Goal: Task Accomplishment & Management: Complete application form

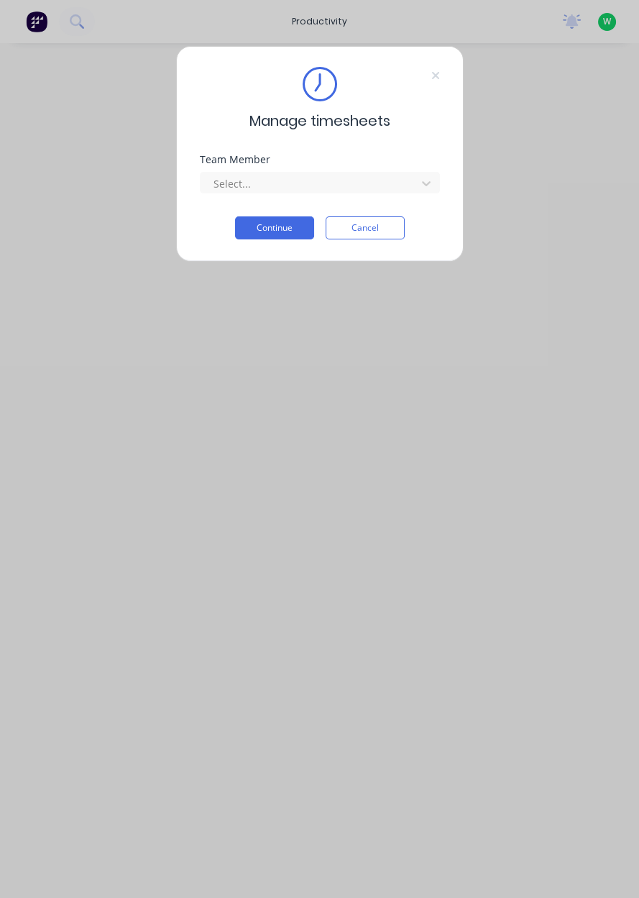
click at [212, 176] on input "text" at bounding box center [213, 183] width 3 height 15
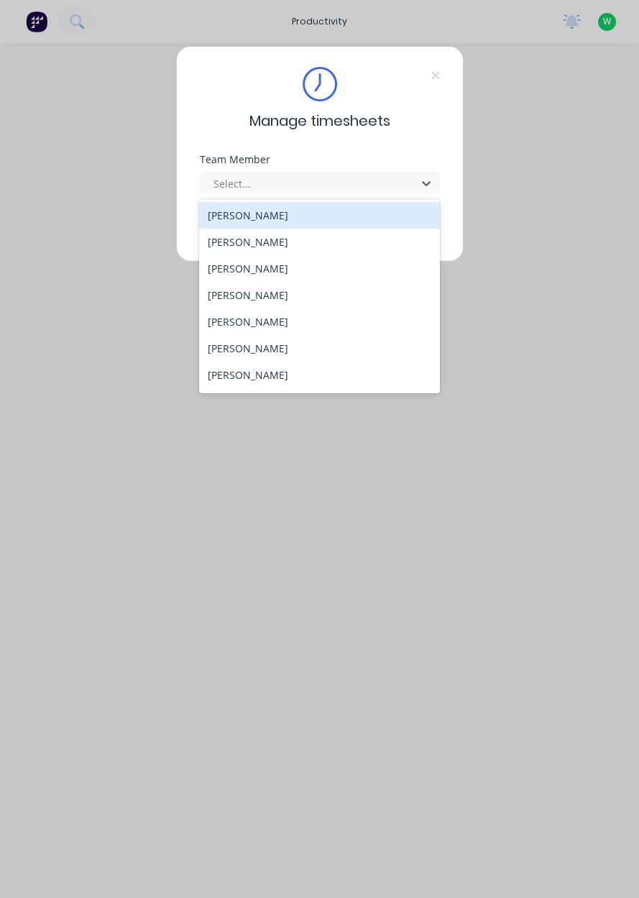
click at [225, 272] on div "[PERSON_NAME]" at bounding box center [319, 268] width 241 height 27
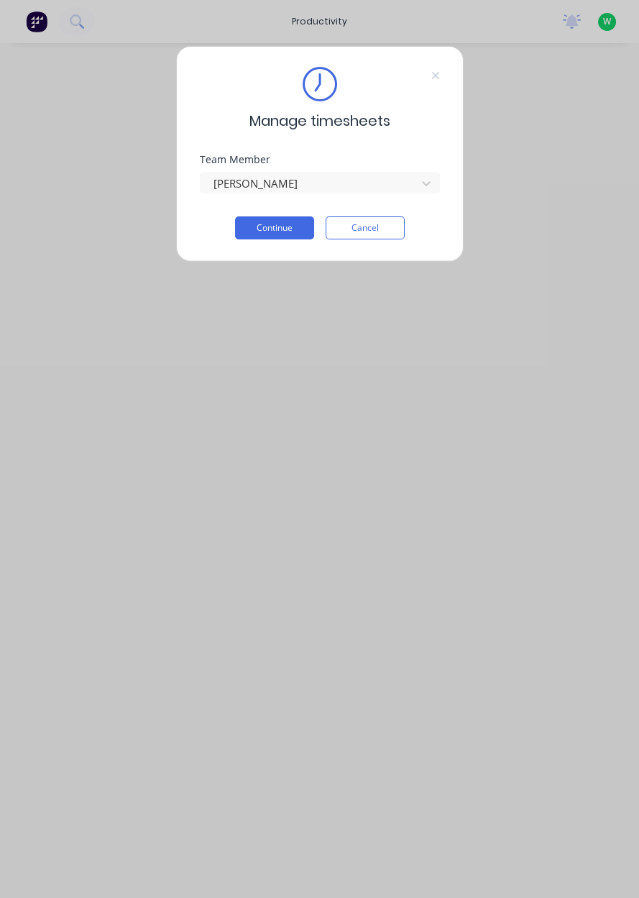
click at [257, 226] on button "Continue" at bounding box center [274, 227] width 79 height 23
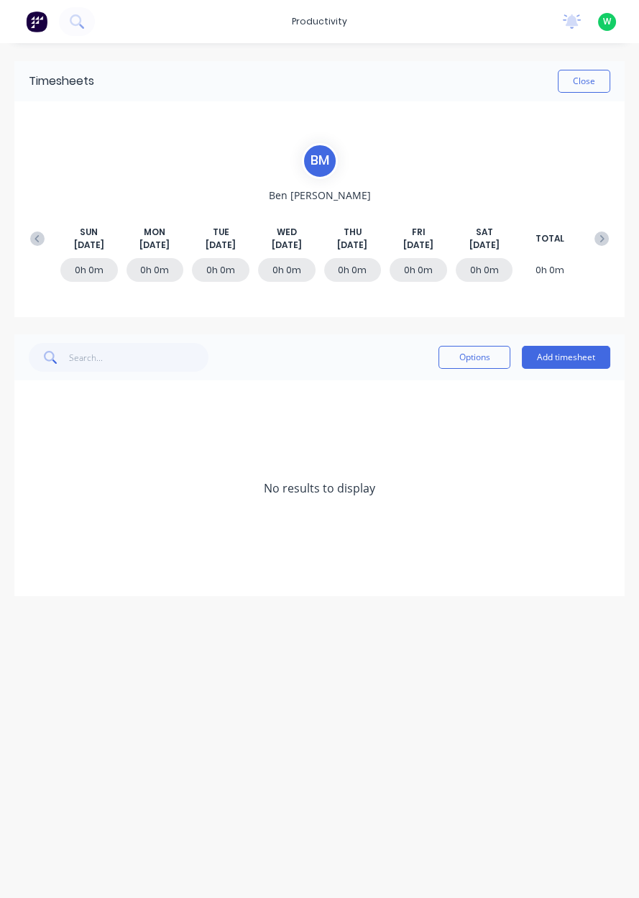
click at [562, 357] on button "Add timesheet" at bounding box center [566, 357] width 88 height 23
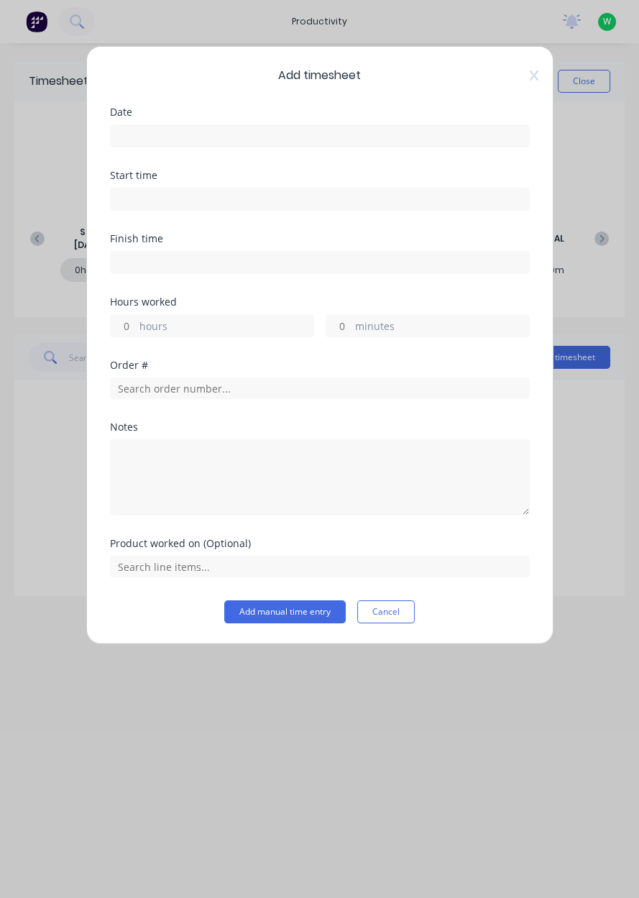
click at [125, 125] on label at bounding box center [320, 135] width 420 height 23
click at [125, 125] on input at bounding box center [320, 136] width 418 height 22
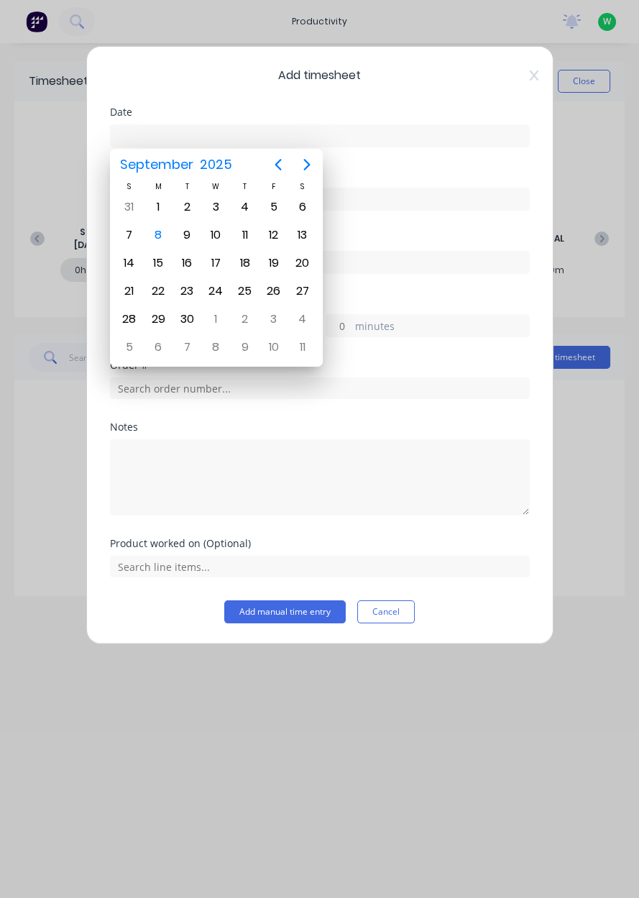
click at [166, 241] on div "8" at bounding box center [158, 234] width 29 height 27
type input "[DATE]"
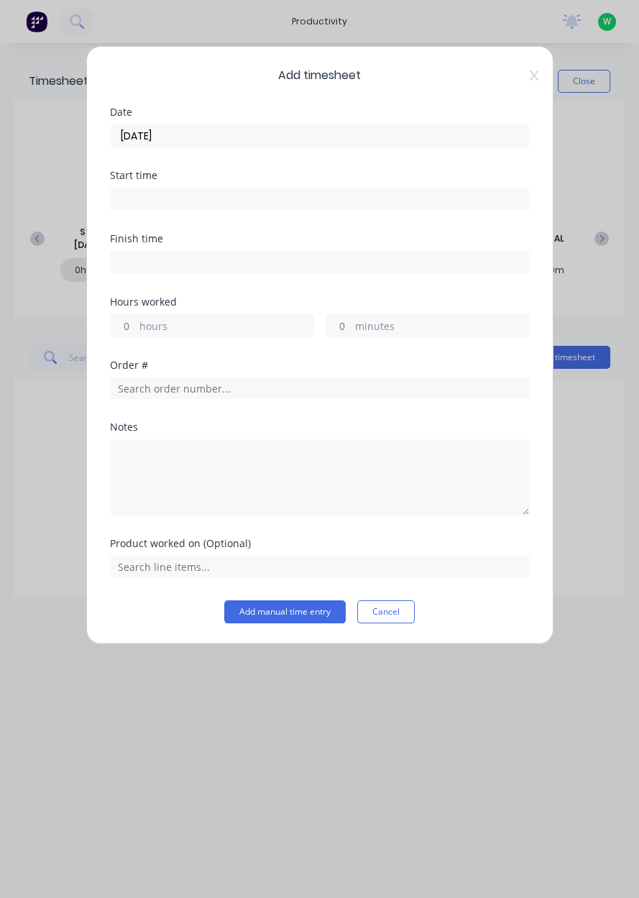
click at [142, 331] on label "hours" at bounding box center [226, 327] width 174 height 18
click at [136, 331] on input "hours" at bounding box center [123, 326] width 25 height 22
type input "8"
click at [131, 381] on input "text" at bounding box center [320, 388] width 420 height 22
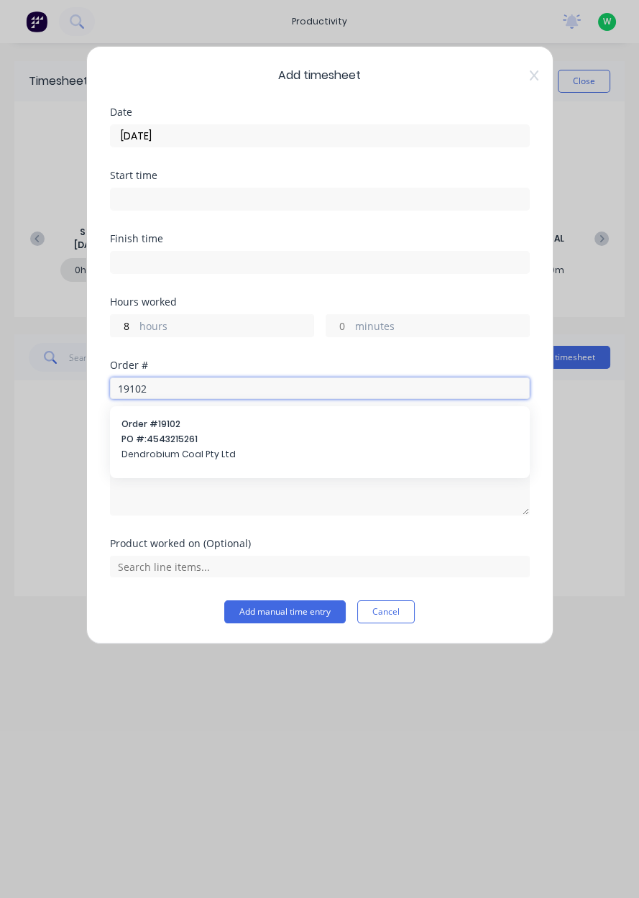
type input "19102"
click at [147, 435] on span "PO #: 4543215261" at bounding box center [319, 439] width 397 height 13
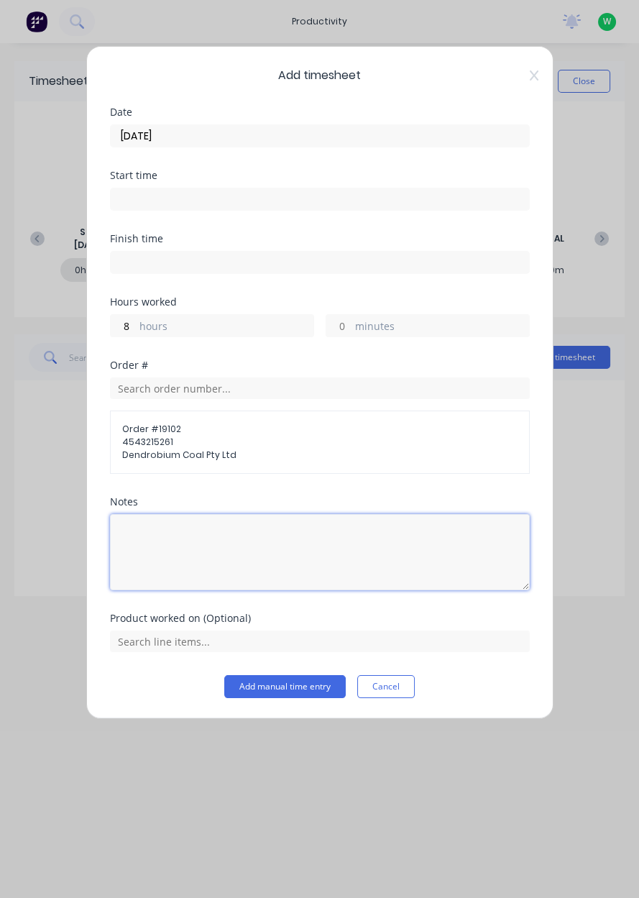
click at [142, 527] on textarea at bounding box center [320, 552] width 420 height 76
click at [214, 566] on textarea "Snapjacks" at bounding box center [320, 552] width 420 height 76
type textarea "Snapjacks"
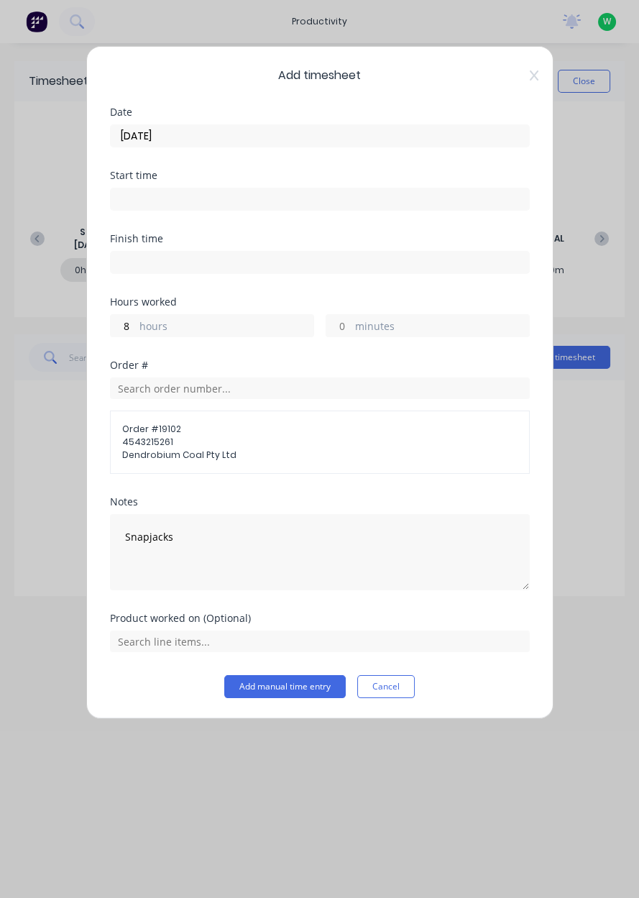
click at [204, 468] on div "Order # 19102 4543215261 Dendrobium Coal Pty Ltd" at bounding box center [320, 441] width 420 height 63
click at [162, 644] on input "text" at bounding box center [320, 641] width 420 height 22
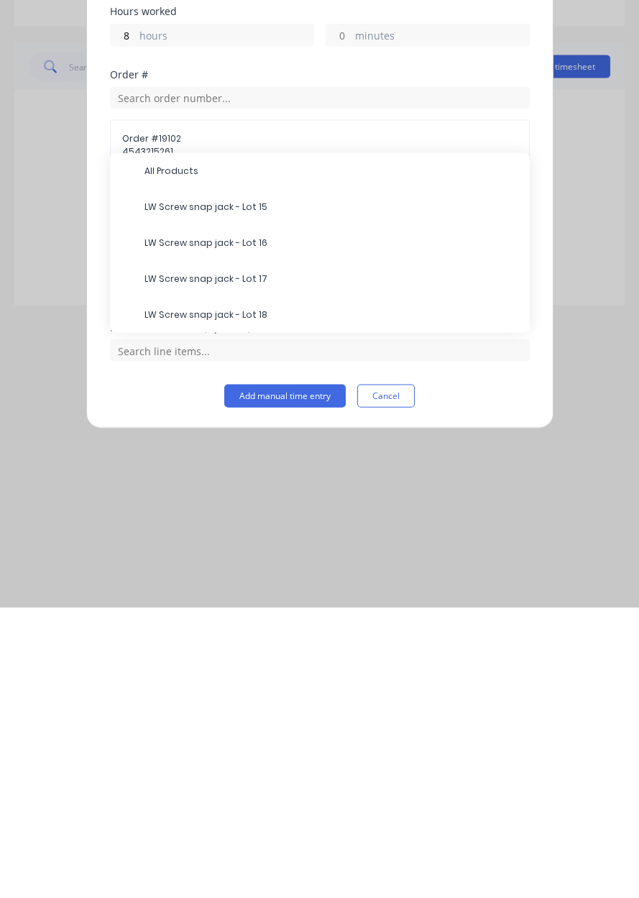
click at [173, 495] on span "LW Screw snap jack - Lot 15" at bounding box center [331, 497] width 374 height 13
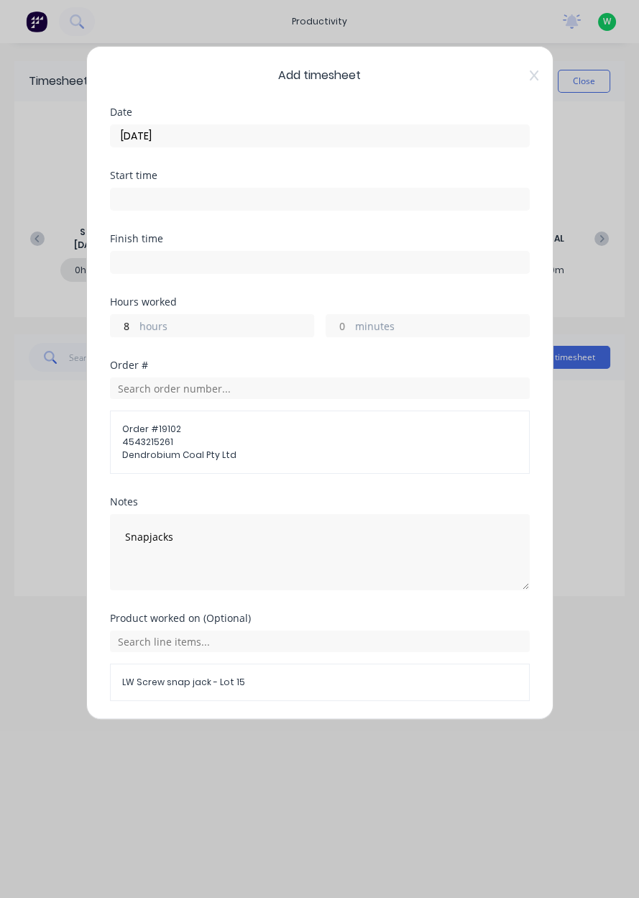
scroll to position [45, 0]
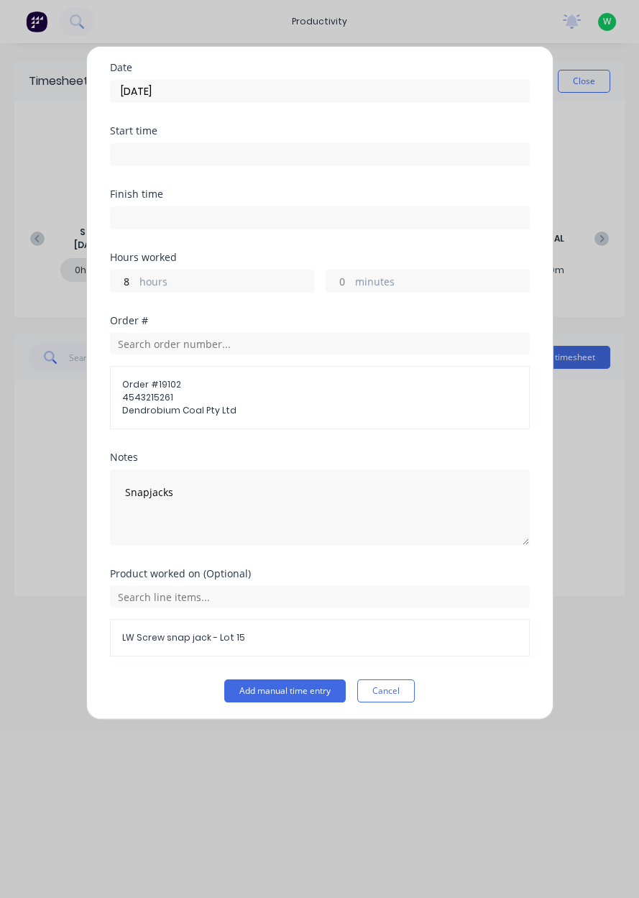
click at [257, 692] on button "Add manual time entry" at bounding box center [284, 690] width 121 height 23
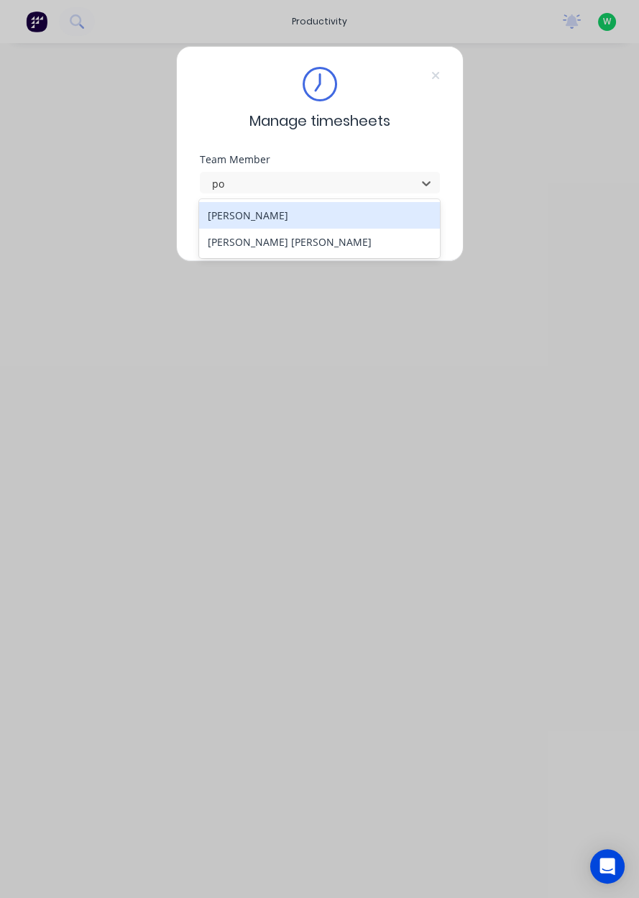
click at [374, 234] on div "[PERSON_NAME] [PERSON_NAME]" at bounding box center [319, 242] width 241 height 27
type input "po"
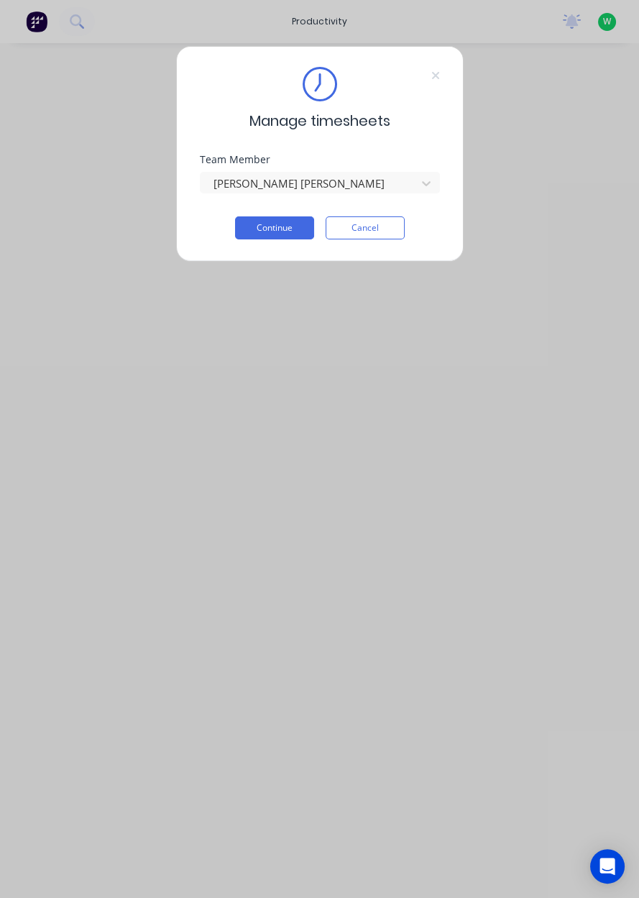
click at [274, 231] on button "Continue" at bounding box center [274, 227] width 79 height 23
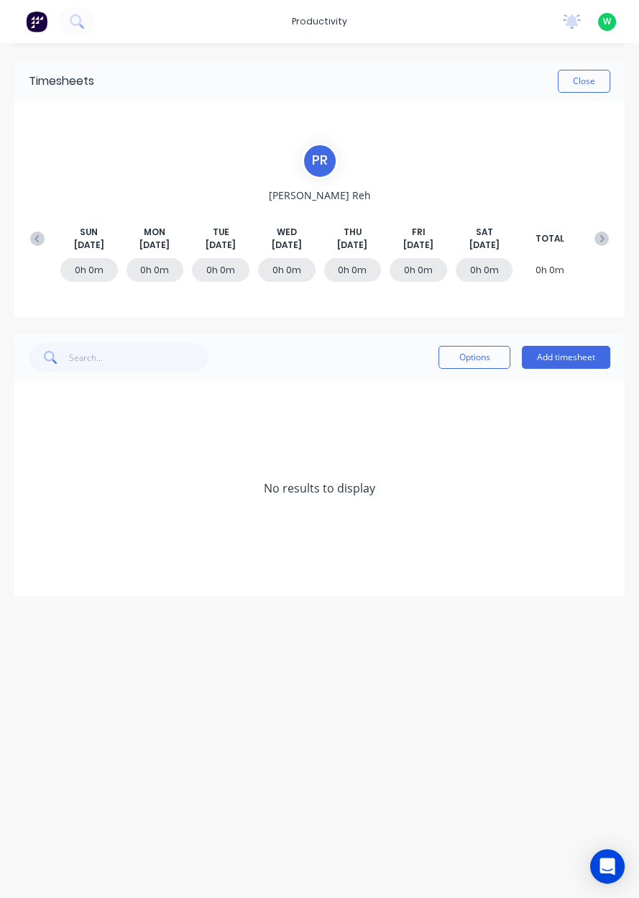
click at [589, 359] on button "Add timesheet" at bounding box center [566, 357] width 88 height 23
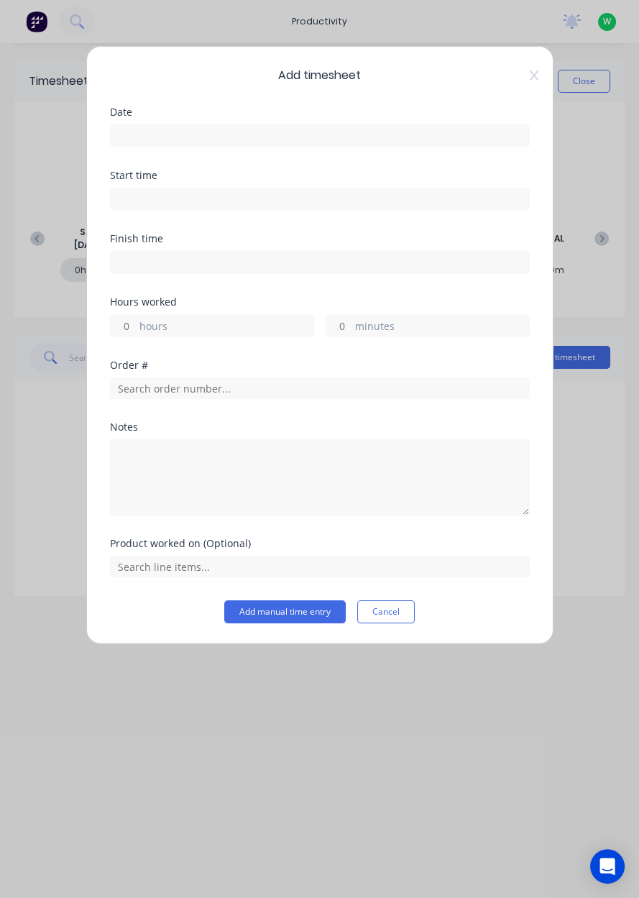
click at [418, 136] on input at bounding box center [320, 136] width 418 height 22
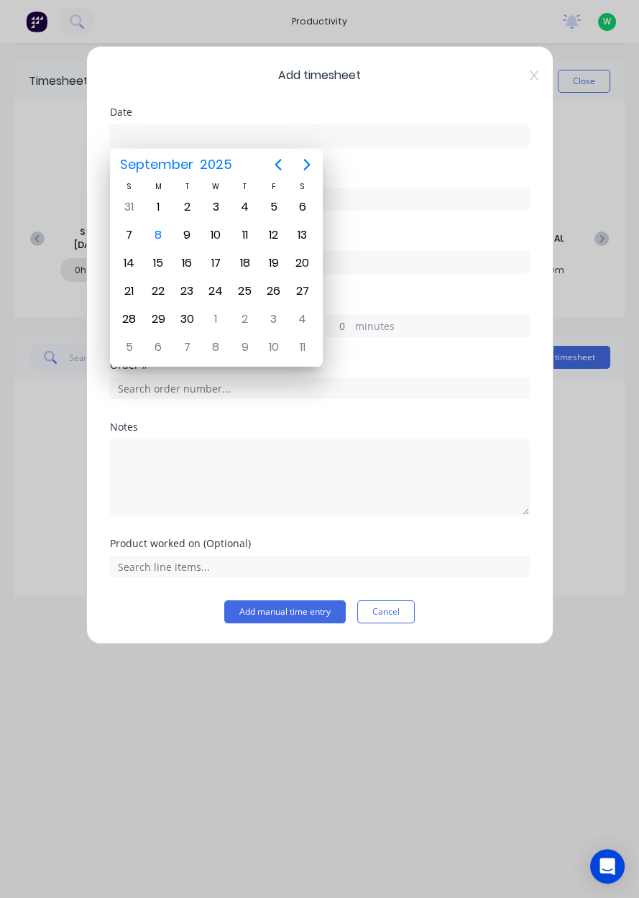
click at [157, 249] on div "15" at bounding box center [158, 263] width 29 height 28
type input "[DATE]"
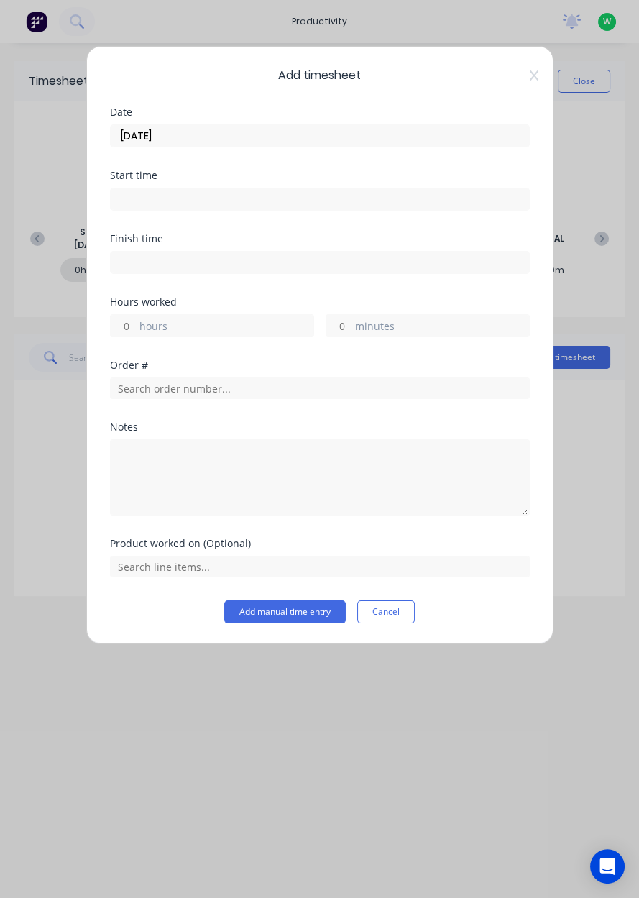
click at [437, 157] on div "Date [DATE]" at bounding box center [320, 138] width 420 height 63
click at [534, 78] on icon at bounding box center [534, 76] width 9 height 12
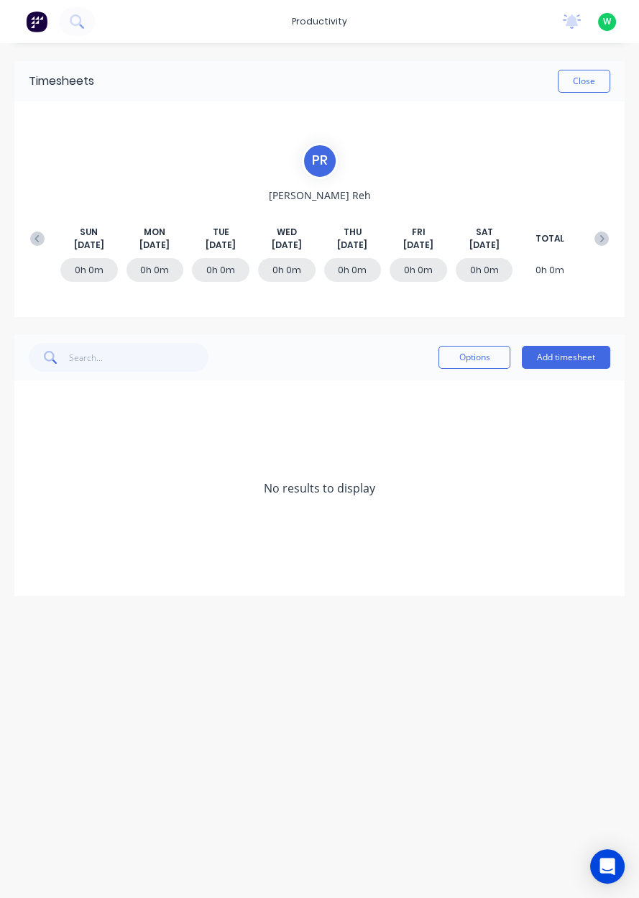
click at [578, 359] on button "Add timesheet" at bounding box center [566, 357] width 88 height 23
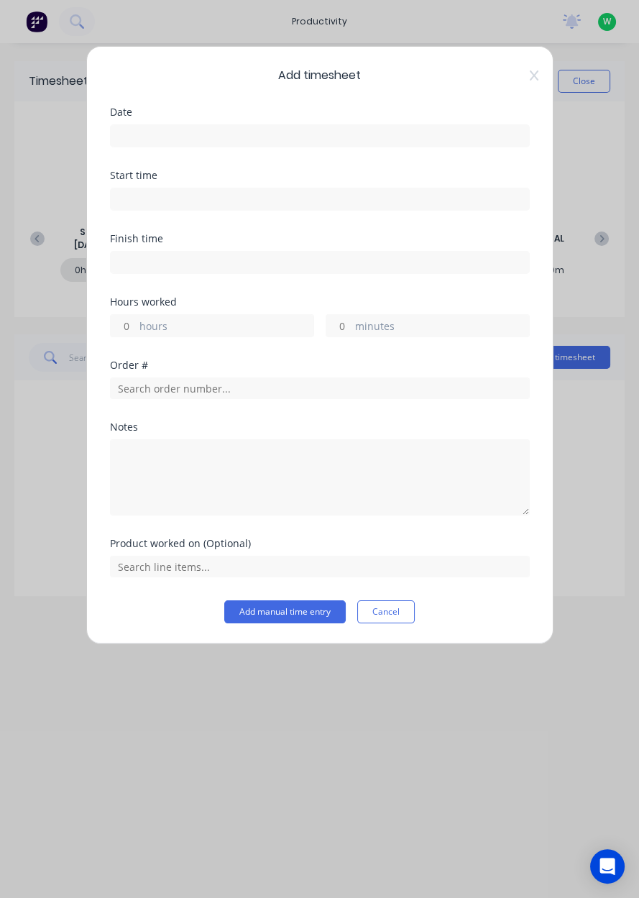
click at [343, 142] on input at bounding box center [320, 136] width 418 height 22
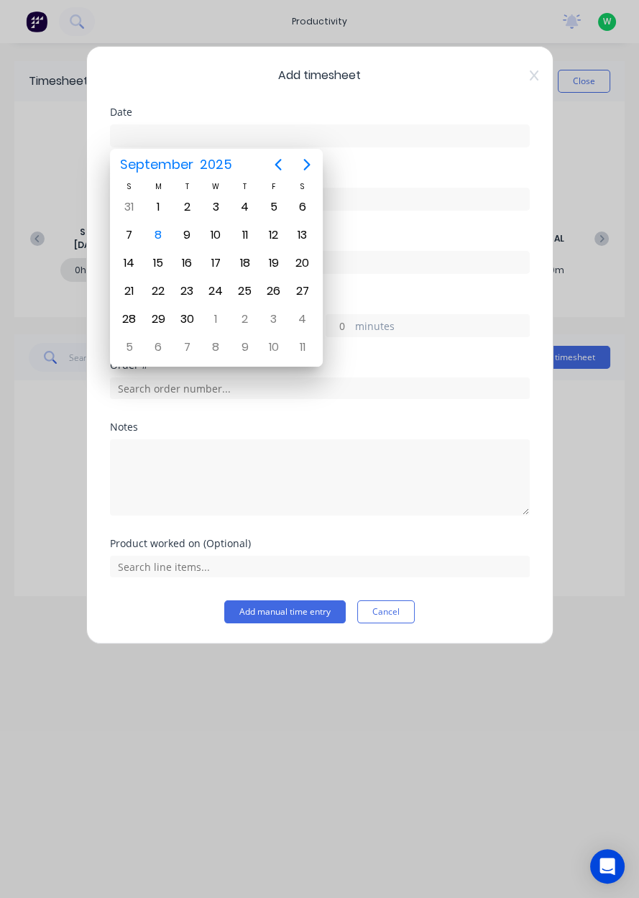
click at [157, 238] on div "8" at bounding box center [158, 235] width 22 height 22
type input "[DATE]"
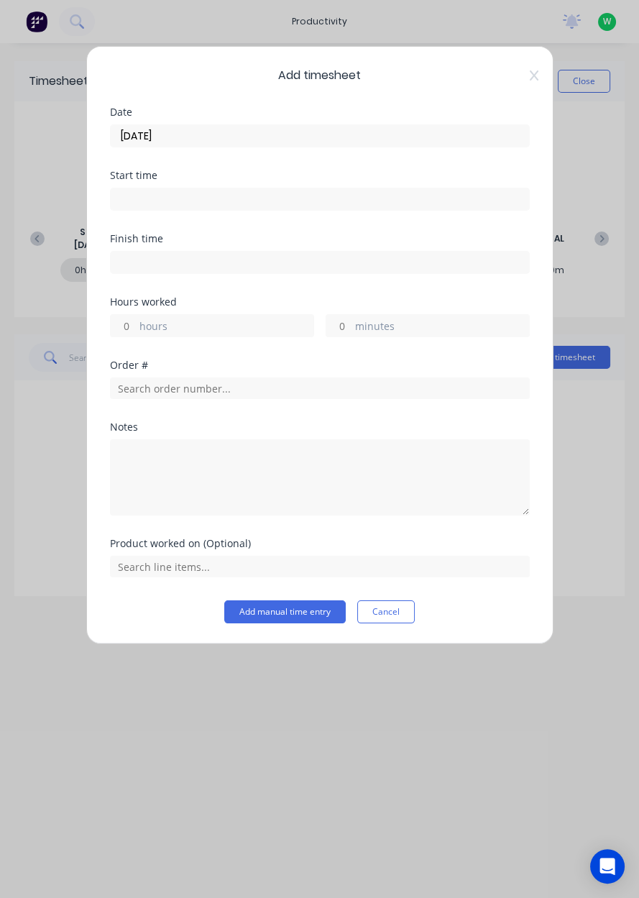
click at [237, 331] on label "hours" at bounding box center [226, 327] width 174 height 18
click at [136, 331] on input "hours" at bounding box center [123, 326] width 25 height 22
type input "8"
click at [395, 382] on input "text" at bounding box center [320, 388] width 420 height 22
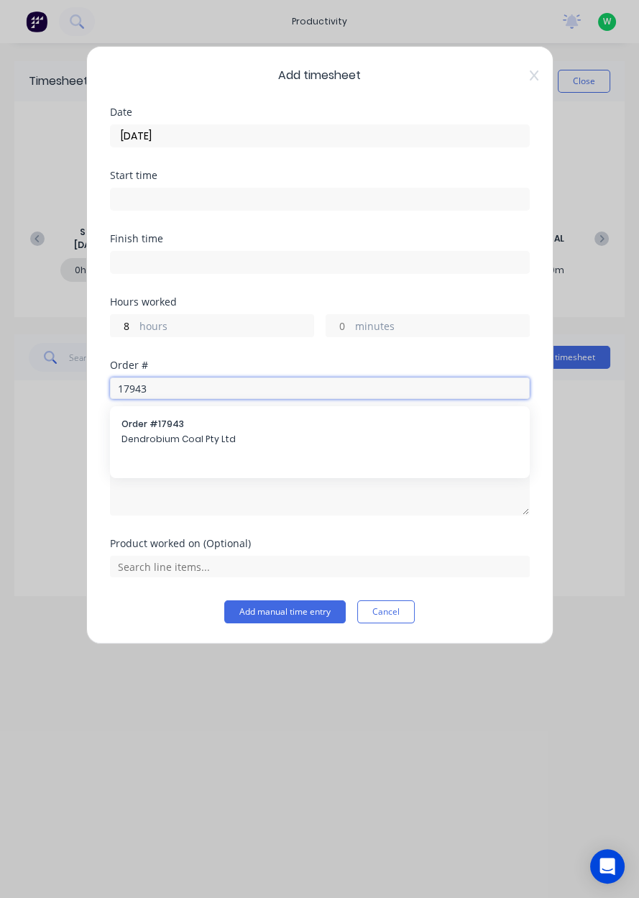
type input "17943"
click at [306, 433] on span "Dendrobium Coal Pty Ltd" at bounding box center [319, 439] width 397 height 13
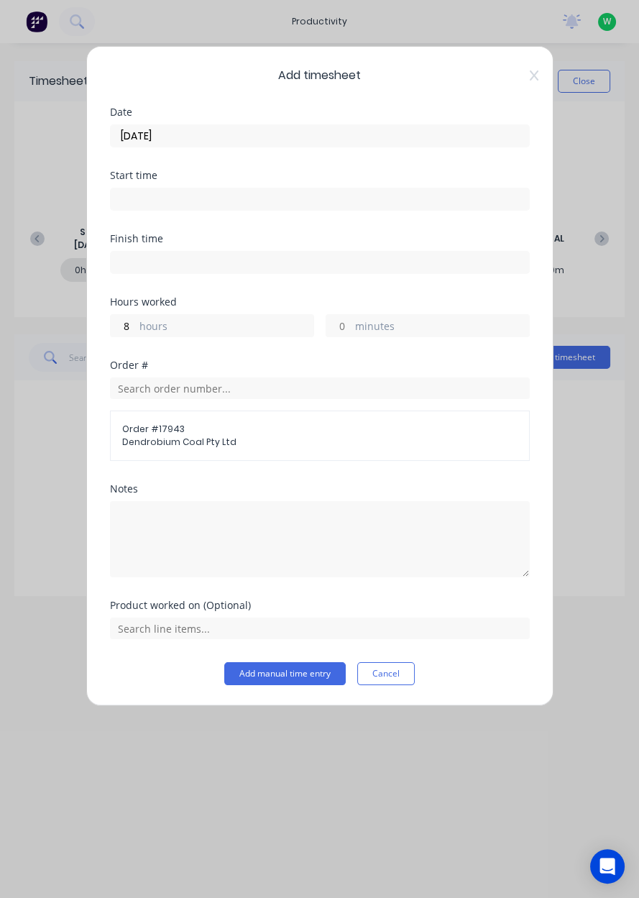
click at [495, 648] on div "Product worked on (Optional)" at bounding box center [320, 631] width 420 height 62
click at [497, 626] on input "text" at bounding box center [320, 629] width 420 height 22
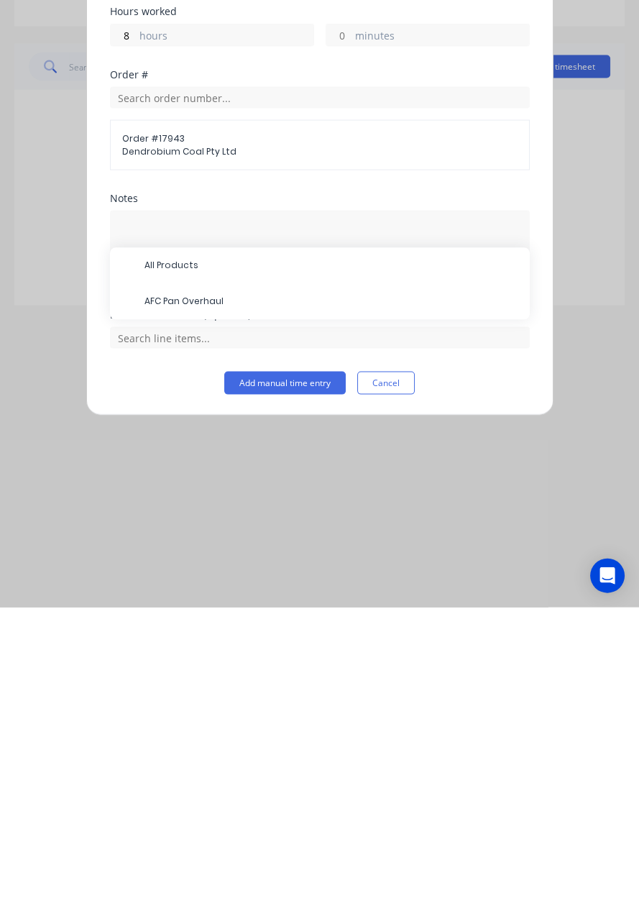
click at [401, 586] on span "AFC Pan Overhaul" at bounding box center [331, 592] width 374 height 13
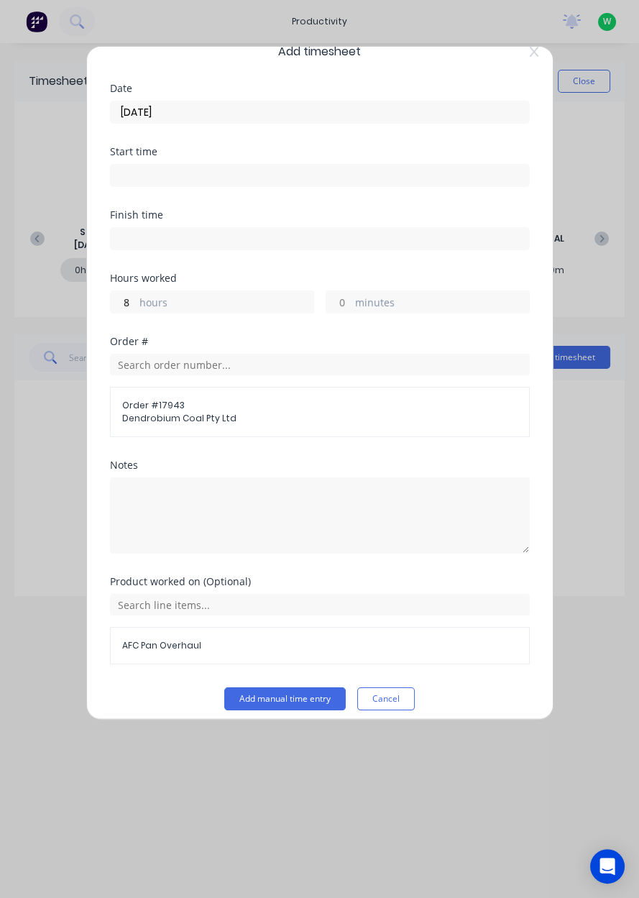
scroll to position [32, 0]
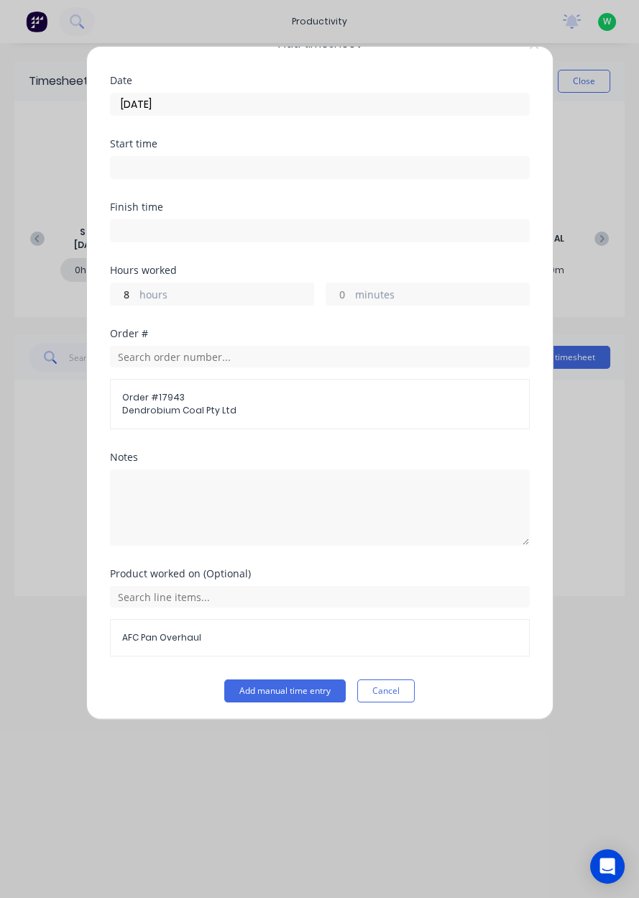
click at [271, 298] on label "hours" at bounding box center [226, 296] width 174 height 18
click at [136, 298] on input "8" at bounding box center [123, 294] width 25 height 22
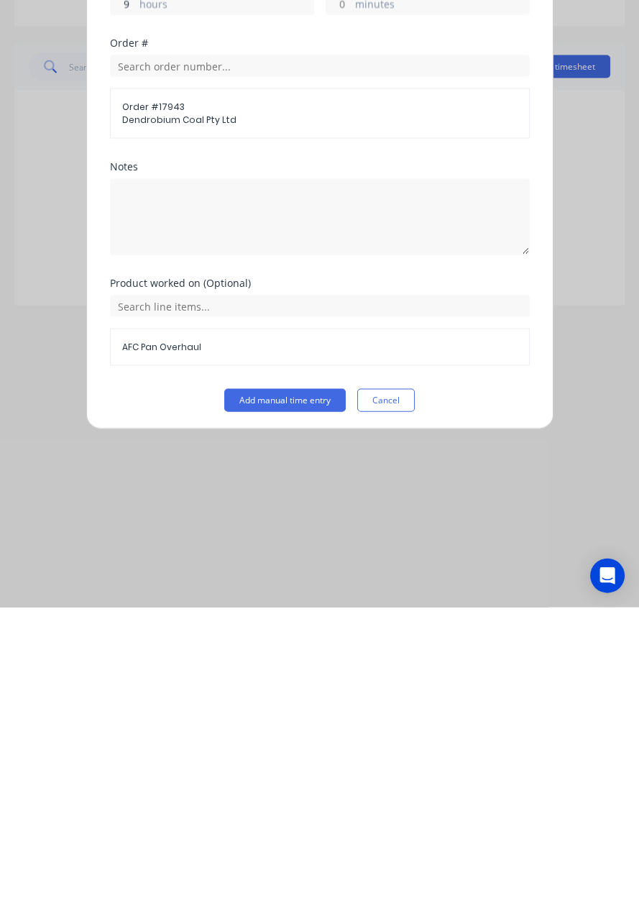
scroll to position [0, 0]
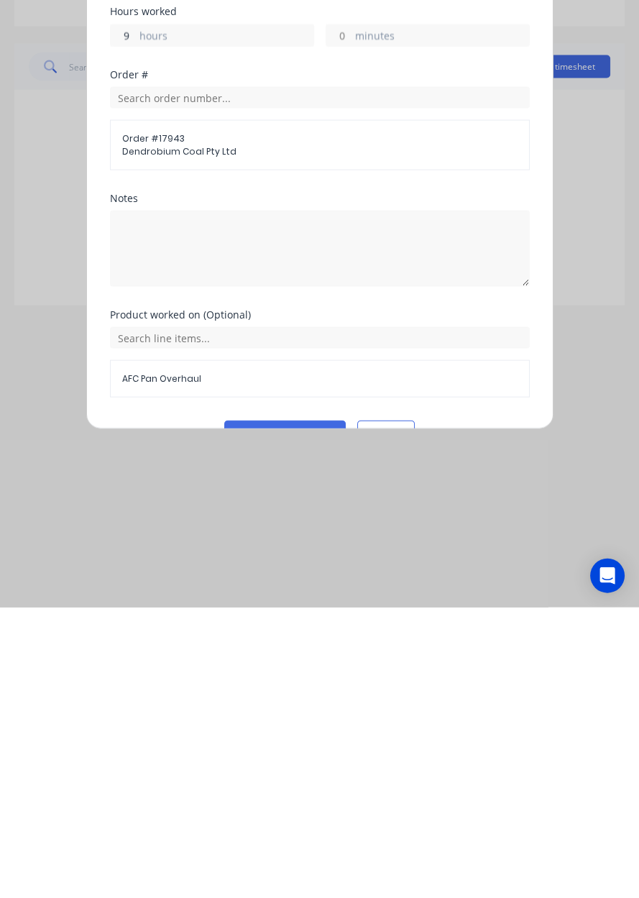
type input "9"
click at [300, 722] on button "Add manual time entry" at bounding box center [284, 722] width 121 height 23
